Goal: Check status: Check status

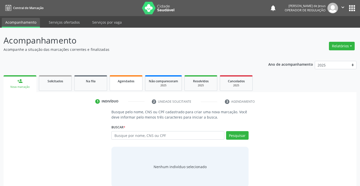
click at [134, 80] on span "Agendados" at bounding box center [126, 81] width 17 height 4
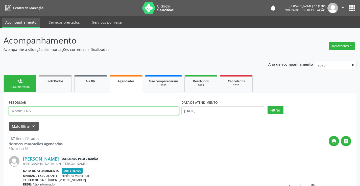
click at [131, 111] on input "text" at bounding box center [94, 111] width 170 height 9
type input "705206408916272"
click at [267, 106] on button "Filtrar" at bounding box center [275, 110] width 16 height 9
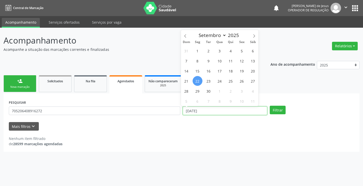
click at [250, 113] on input "[DATE]" at bounding box center [225, 111] width 85 height 9
click at [250, 112] on input "[DATE]" at bounding box center [225, 111] width 85 height 9
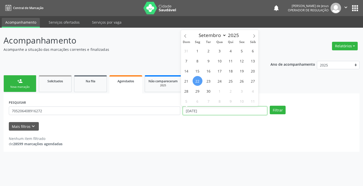
click at [250, 112] on input "[DATE]" at bounding box center [225, 111] width 85 height 9
click at [270, 106] on button "Filtrar" at bounding box center [278, 110] width 16 height 9
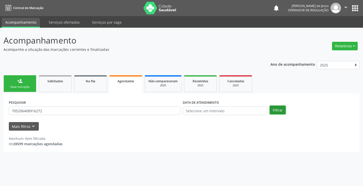
click at [279, 112] on button "Filtrar" at bounding box center [278, 110] width 16 height 9
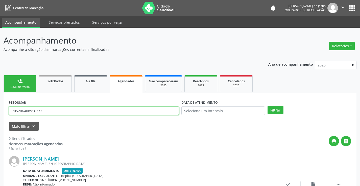
click at [162, 111] on input "705206408916272" at bounding box center [94, 111] width 170 height 9
type input "708404769715362"
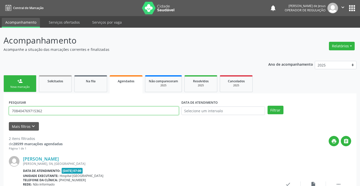
click at [267, 106] on button "Filtrar" at bounding box center [275, 110] width 16 height 9
click at [175, 111] on input "708404769715362" at bounding box center [94, 111] width 170 height 9
click at [174, 111] on input "708404769715362" at bounding box center [94, 111] width 170 height 9
type input "7074026015619471"
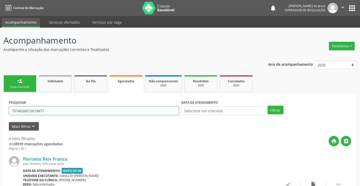
click at [267, 106] on button "Filtrar" at bounding box center [275, 110] width 16 height 9
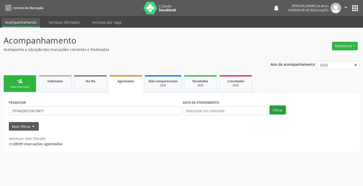
click at [272, 113] on button "Filtrar" at bounding box center [278, 110] width 16 height 9
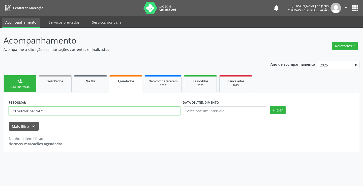
click at [147, 107] on input "7074026015619471" at bounding box center [95, 111] width 172 height 9
click at [147, 106] on div "PESQUISAR 7074026015619471" at bounding box center [95, 109] width 174 height 20
click at [143, 112] on input "7074026015619471" at bounding box center [95, 111] width 172 height 9
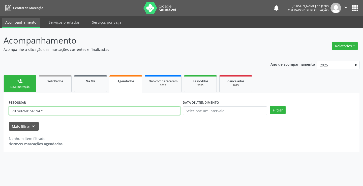
click at [143, 112] on input "7074026015619471" at bounding box center [95, 111] width 172 height 9
type input "707406015619471"
click at [270, 106] on button "Filtrar" at bounding box center [278, 110] width 16 height 9
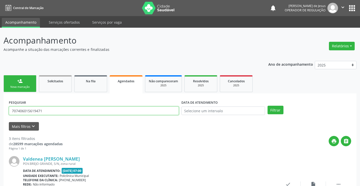
click at [42, 110] on input "707406015619471" at bounding box center [94, 111] width 170 height 9
type input "701006895330294"
click at [267, 106] on button "Filtrar" at bounding box center [275, 110] width 16 height 9
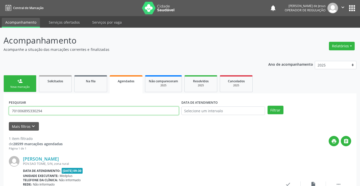
click at [122, 109] on input "701006895330294" at bounding box center [94, 111] width 170 height 9
click at [122, 108] on input "701006895330294" at bounding box center [94, 111] width 170 height 9
type input "702508322597939"
click at [267, 106] on button "Filtrar" at bounding box center [275, 110] width 16 height 9
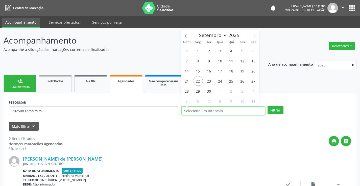
click at [222, 110] on input "text" at bounding box center [223, 111] width 84 height 9
click at [232, 110] on input "text" at bounding box center [223, 111] width 84 height 9
click at [234, 83] on span "25" at bounding box center [231, 81] width 10 height 10
type input "[DATE]"
click at [234, 83] on span "25" at bounding box center [231, 81] width 10 height 10
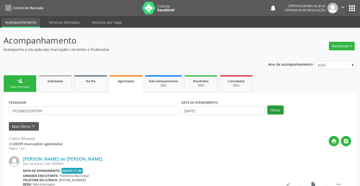
click at [279, 109] on button "Filtrar" at bounding box center [275, 110] width 16 height 9
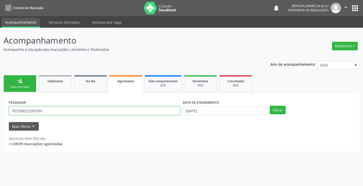
click at [119, 110] on input "702508322597939" at bounding box center [95, 111] width 172 height 9
type input "709806008134290"
click at [270, 106] on button "Filtrar" at bounding box center [278, 110] width 16 height 9
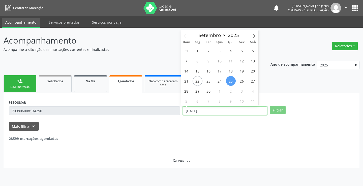
click at [214, 113] on input "[DATE]" at bounding box center [225, 111] width 85 height 9
click at [217, 111] on input "[DATE]" at bounding box center [225, 111] width 85 height 9
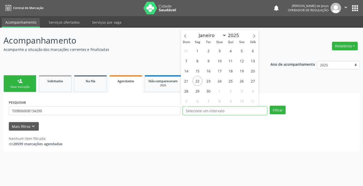
click at [270, 106] on button "Filtrar" at bounding box center [278, 110] width 16 height 9
click at [279, 113] on button "Filtrar" at bounding box center [278, 110] width 16 height 9
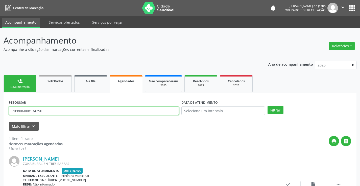
click at [156, 114] on input "709806008134290" at bounding box center [94, 111] width 170 height 9
click at [156, 113] on input "709806008134290" at bounding box center [94, 111] width 170 height 9
type input "7047024797861038"
click at [267, 106] on button "Filtrar" at bounding box center [275, 110] width 16 height 9
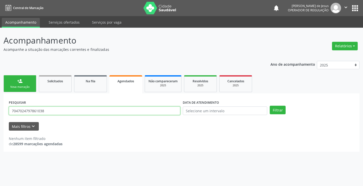
click at [155, 110] on input "7047024797861038" at bounding box center [95, 111] width 172 height 9
type input "704704797861038"
click at [270, 106] on button "Filtrar" at bounding box center [278, 110] width 16 height 9
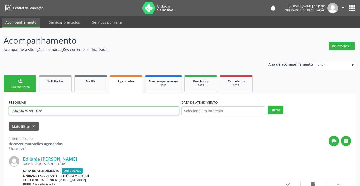
click at [47, 108] on input "704704797861038" at bounding box center [94, 111] width 170 height 9
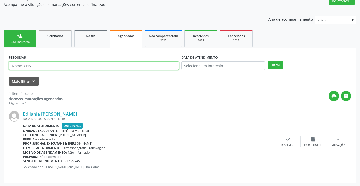
scroll to position [46, 0]
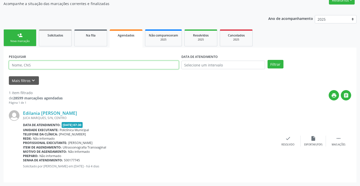
click at [69, 67] on input "text" at bounding box center [94, 65] width 170 height 9
click at [267, 60] on button "Filtrar" at bounding box center [275, 64] width 16 height 9
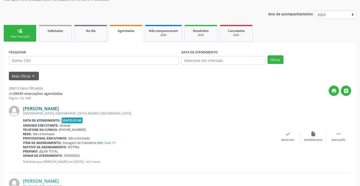
scroll to position [0, 0]
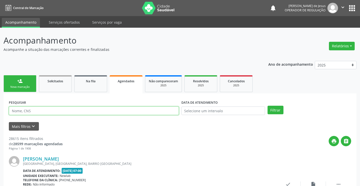
click at [36, 106] on div "PESQUISAR" at bounding box center [94, 109] width 172 height 20
click at [128, 77] on link "Agendados" at bounding box center [126, 84] width 33 height 18
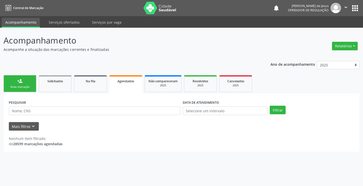
click at [128, 77] on link "Agendados" at bounding box center [126, 84] width 33 height 18
click at [136, 72] on div "Ano de acompanhamento 2025 2024 2023 person_add Nova marcação Solicitados Na fi…" at bounding box center [182, 105] width 356 height 95
drag, startPoint x: 136, startPoint y: 72, endPoint x: 103, endPoint y: 112, distance: 51.5
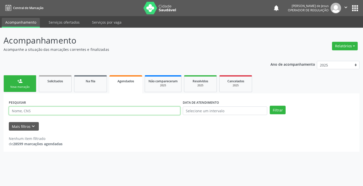
click at [103, 112] on input "text" at bounding box center [95, 111] width 172 height 9
type input "702403566897628"
click at [270, 106] on button "Filtrar" at bounding box center [278, 110] width 16 height 9
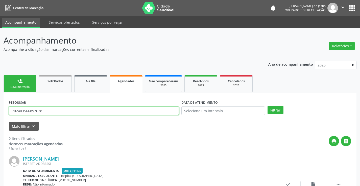
click at [124, 109] on input "702403566897628" at bounding box center [94, 111] width 170 height 9
type input "708108533522532"
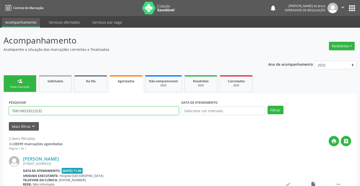
click at [267, 106] on button "Filtrar" at bounding box center [275, 110] width 16 height 9
click at [133, 115] on input "708108533522532" at bounding box center [94, 111] width 170 height 9
type input "702306110939119"
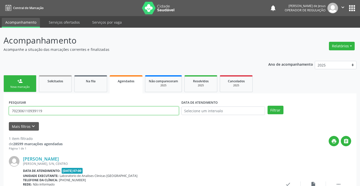
click at [267, 106] on button "Filtrar" at bounding box center [275, 110] width 16 height 9
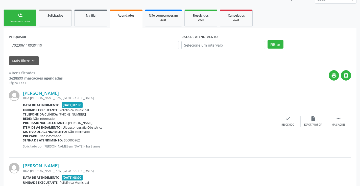
scroll to position [37, 0]
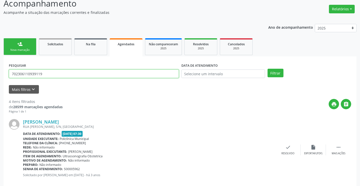
click at [45, 74] on input "702306110939119" at bounding box center [94, 74] width 170 height 9
drag, startPoint x: 45, startPoint y: 74, endPoint x: 55, endPoint y: 51, distance: 24.9
click at [45, 74] on input "702306110939119" at bounding box center [94, 74] width 170 height 9
type input "702603745251046"
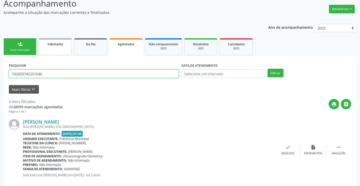
click at [267, 69] on button "Filtrar" at bounding box center [275, 73] width 16 height 9
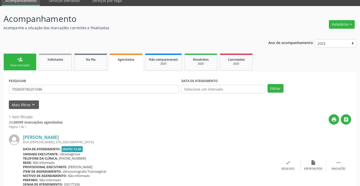
scroll to position [0, 0]
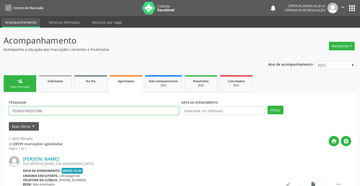
click at [75, 112] on input "702603745251046" at bounding box center [94, 111] width 170 height 9
type input "706002346767445"
click at [267, 106] on button "Filtrar" at bounding box center [275, 110] width 16 height 9
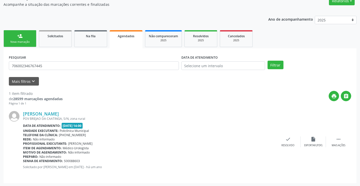
scroll to position [46, 0]
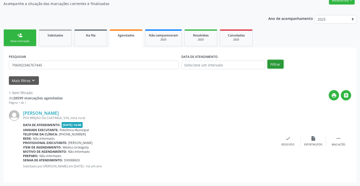
click at [280, 61] on button "Filtrar" at bounding box center [275, 64] width 16 height 9
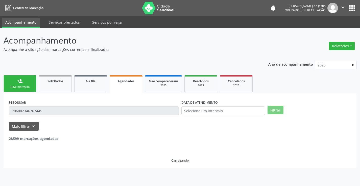
scroll to position [0, 0]
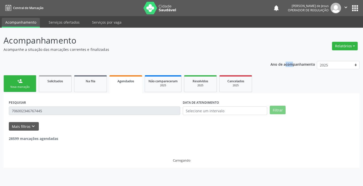
click at [280, 61] on p "Ano de acompanhamento" at bounding box center [293, 64] width 45 height 6
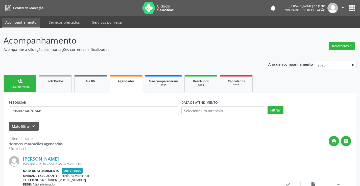
click at [124, 105] on div "PESQUISAR 706002346767445" at bounding box center [94, 109] width 172 height 20
click at [124, 108] on input "706002346767445" at bounding box center [94, 111] width 170 height 9
click at [125, 109] on input "706002346767445" at bounding box center [94, 111] width 170 height 9
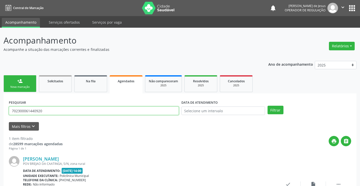
type input "702300061440920"
click at [267, 106] on button "Filtrar" at bounding box center [275, 110] width 16 height 9
click at [135, 115] on div "PESQUISAR 702300061440920" at bounding box center [94, 109] width 172 height 20
click at [135, 115] on input "702300061440920" at bounding box center [94, 111] width 170 height 9
click at [135, 111] on input "702300061440920" at bounding box center [94, 111] width 170 height 9
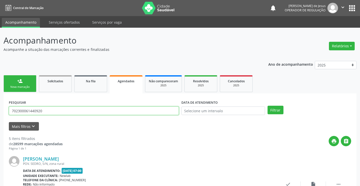
click at [135, 111] on input "702300061440920" at bounding box center [94, 111] width 170 height 9
type input "703503054928130"
click at [267, 106] on button "Filtrar" at bounding box center [275, 110] width 16 height 9
click at [95, 108] on input "703503054928130" at bounding box center [94, 111] width 170 height 9
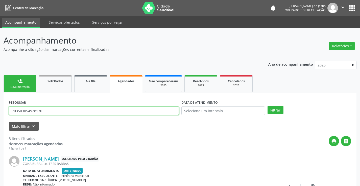
click at [95, 108] on input "703503054928130" at bounding box center [94, 111] width 170 height 9
type input "700006467679509"
click at [267, 106] on button "Filtrar" at bounding box center [275, 110] width 16 height 9
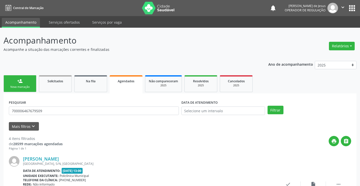
click at [340, 10] on icon "" at bounding box center [343, 8] width 6 height 6
click at [330, 30] on link "Sair" at bounding box center [329, 30] width 35 height 7
